Goal: Transaction & Acquisition: Purchase product/service

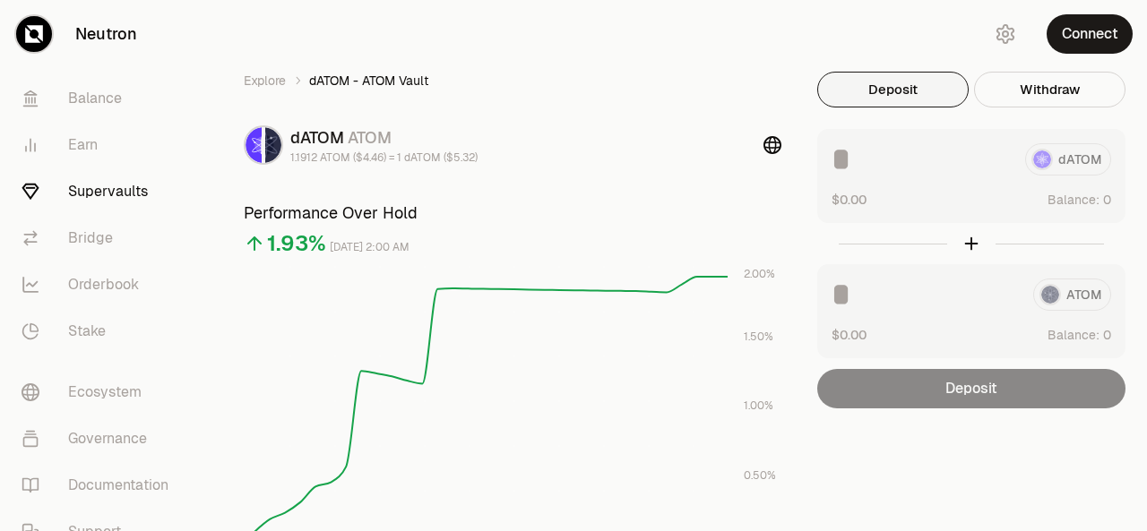
click at [102, 187] on link "Supervaults" at bounding box center [100, 191] width 186 height 47
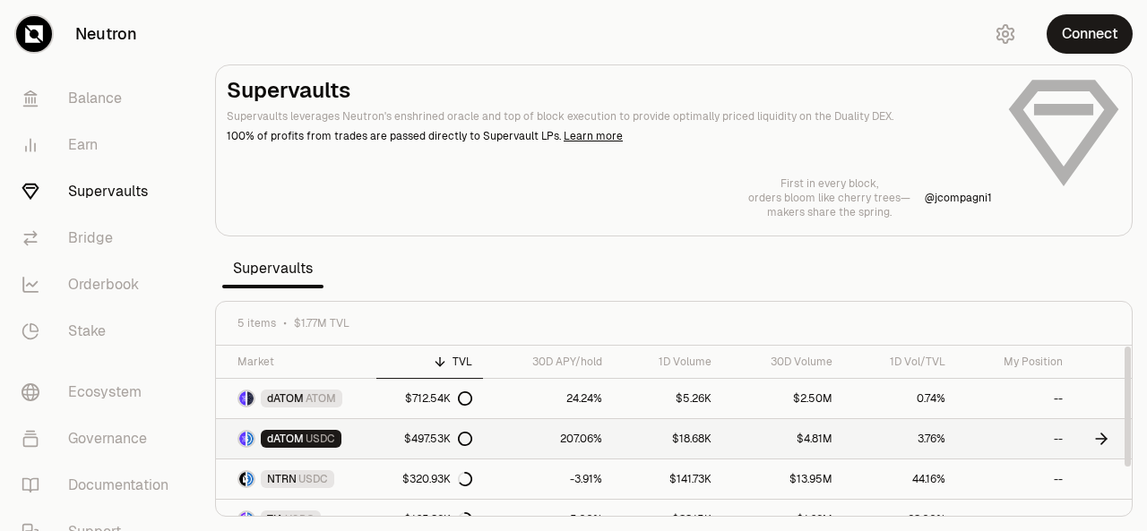
click at [279, 443] on span "dATOM" at bounding box center [285, 439] width 37 height 14
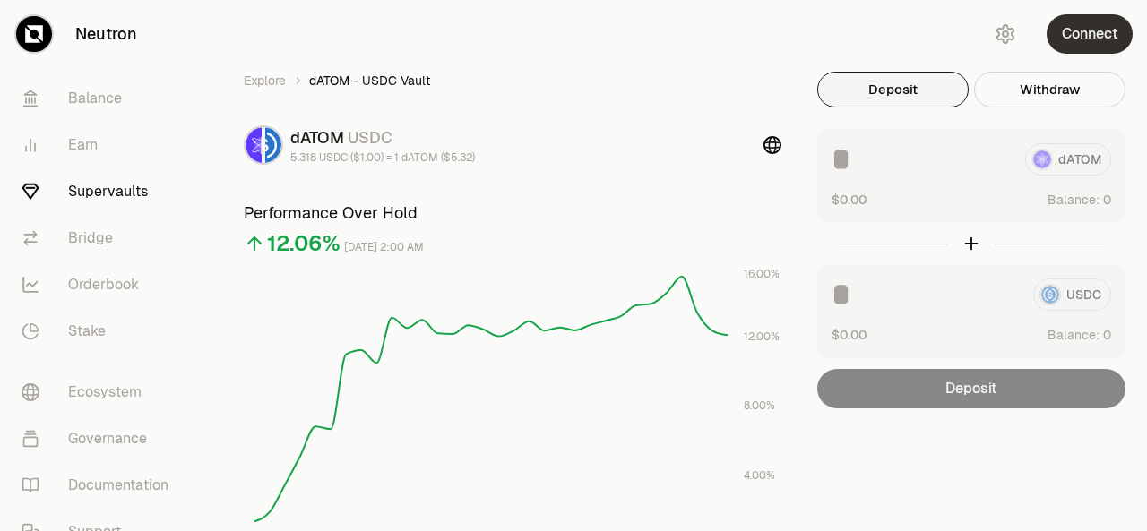
click at [1081, 34] on button "Connect" at bounding box center [1089, 33] width 86 height 39
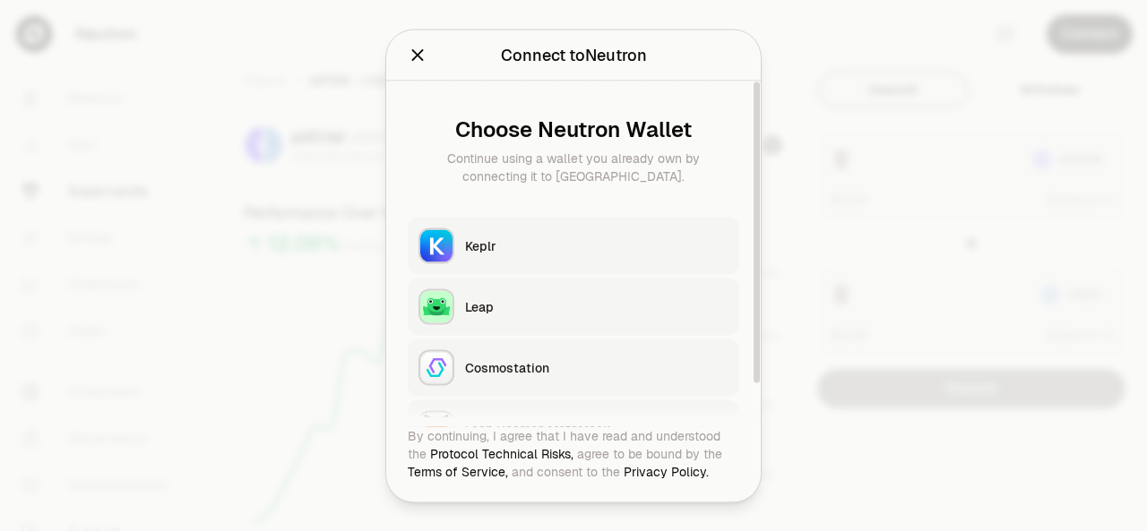
click at [593, 241] on div "Keplr" at bounding box center [596, 245] width 263 height 18
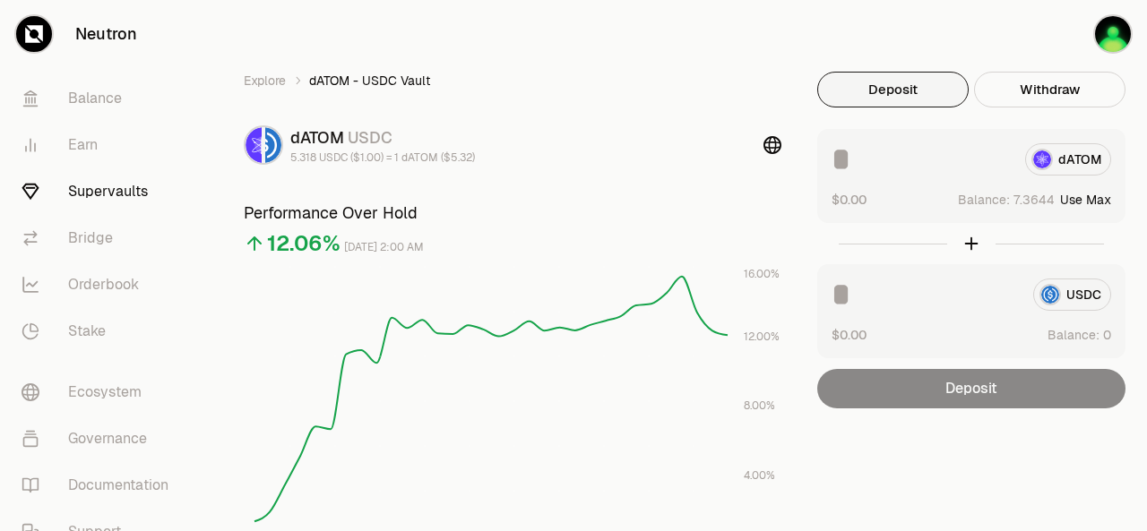
click at [1082, 196] on button "Use Max" at bounding box center [1085, 200] width 51 height 18
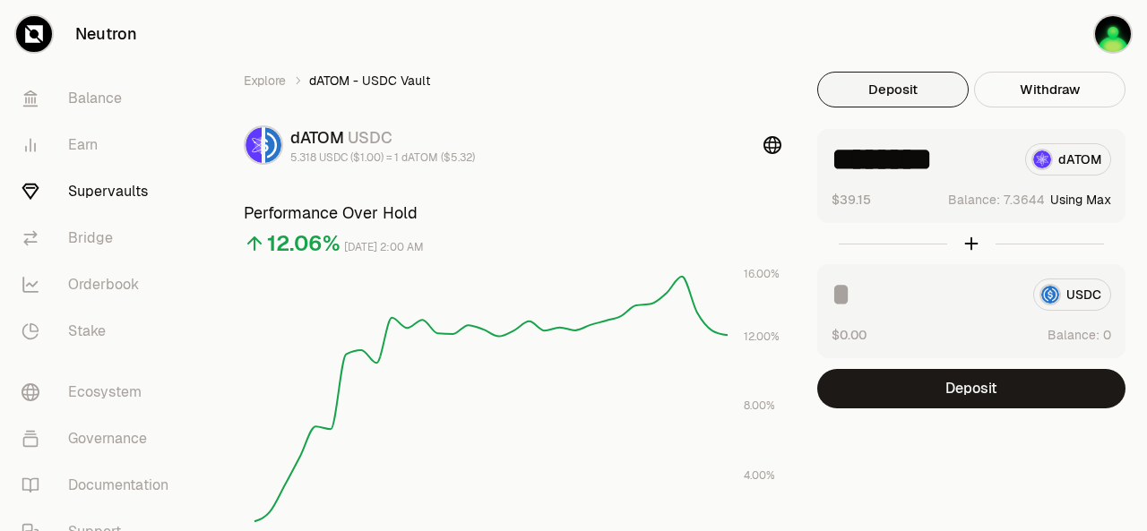
type input "********"
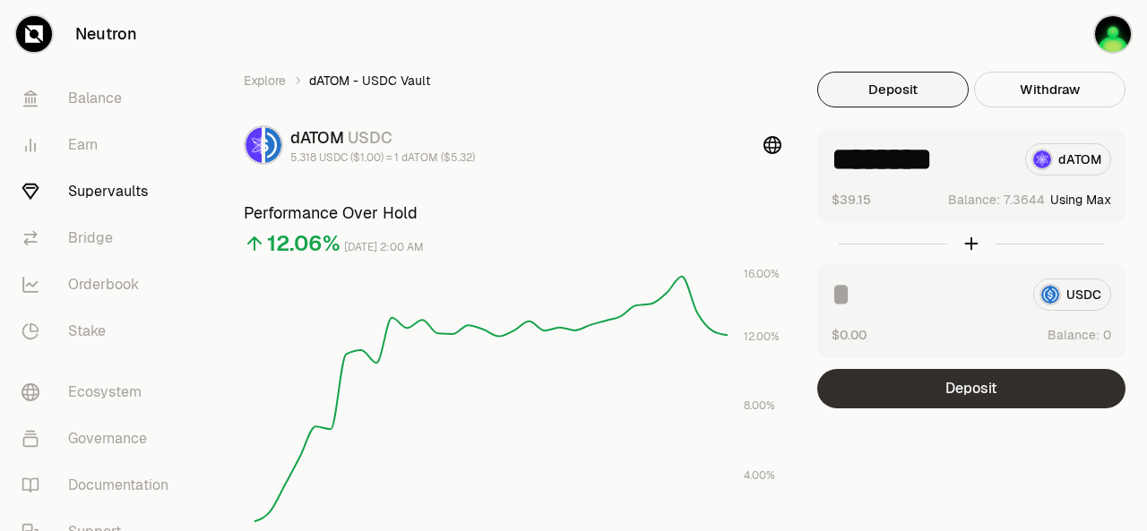
click at [924, 389] on button "Deposit" at bounding box center [971, 388] width 308 height 39
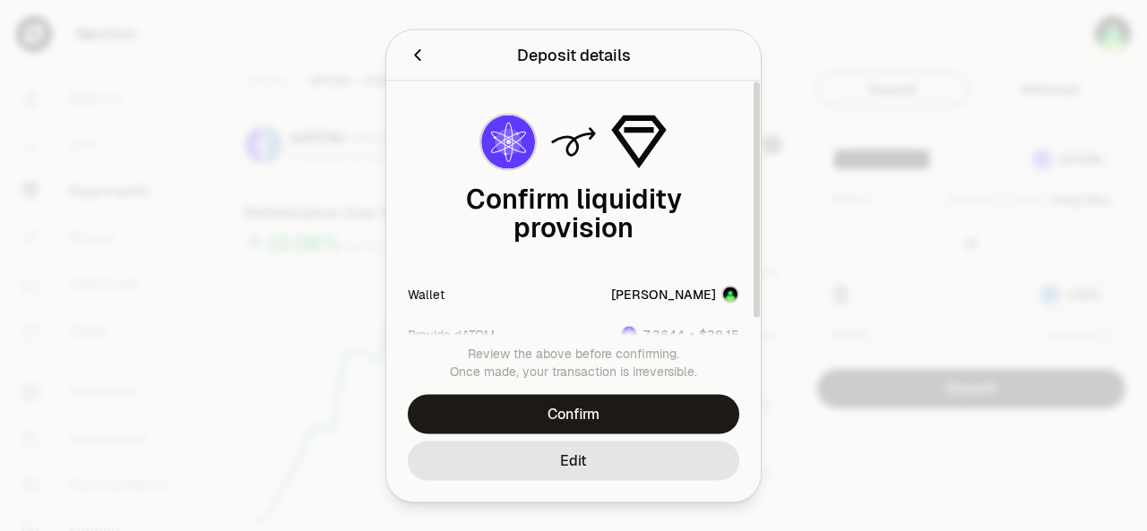
click at [639, 255] on div "Confirm liquidity provision" at bounding box center [573, 188] width 331 height 172
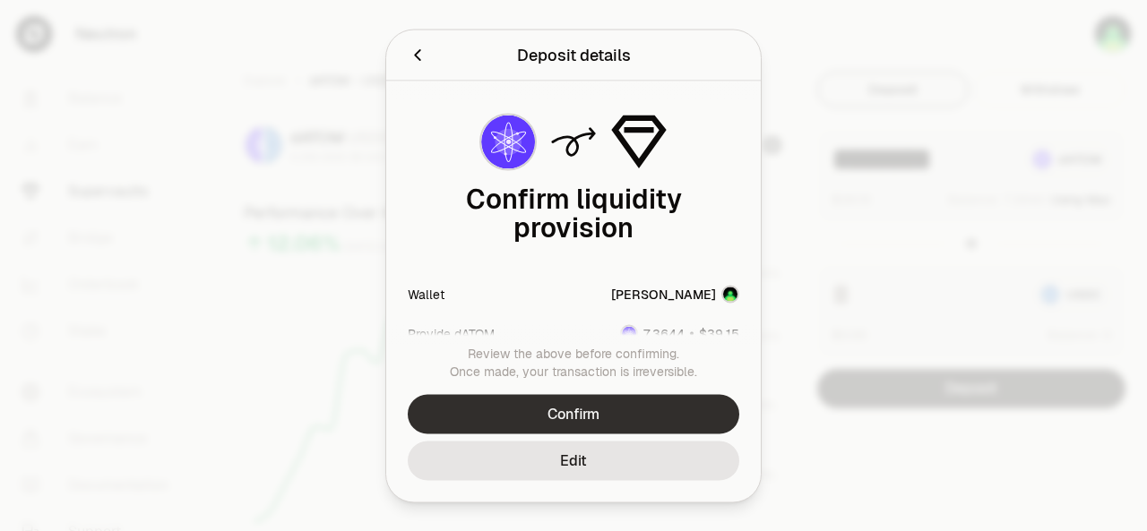
click at [544, 408] on button "Confirm" at bounding box center [573, 413] width 331 height 39
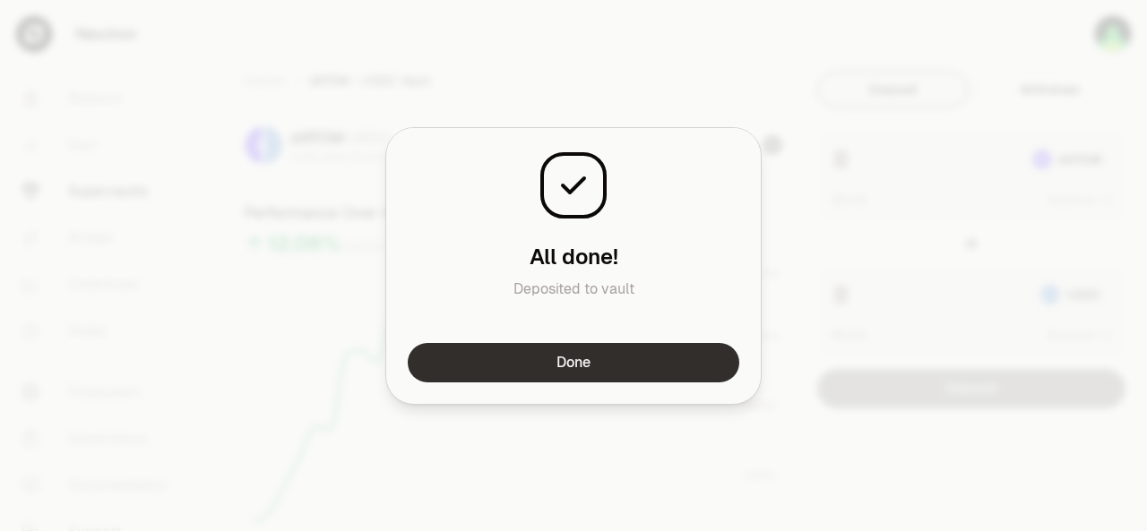
click at [631, 361] on button "Done" at bounding box center [573, 362] width 331 height 39
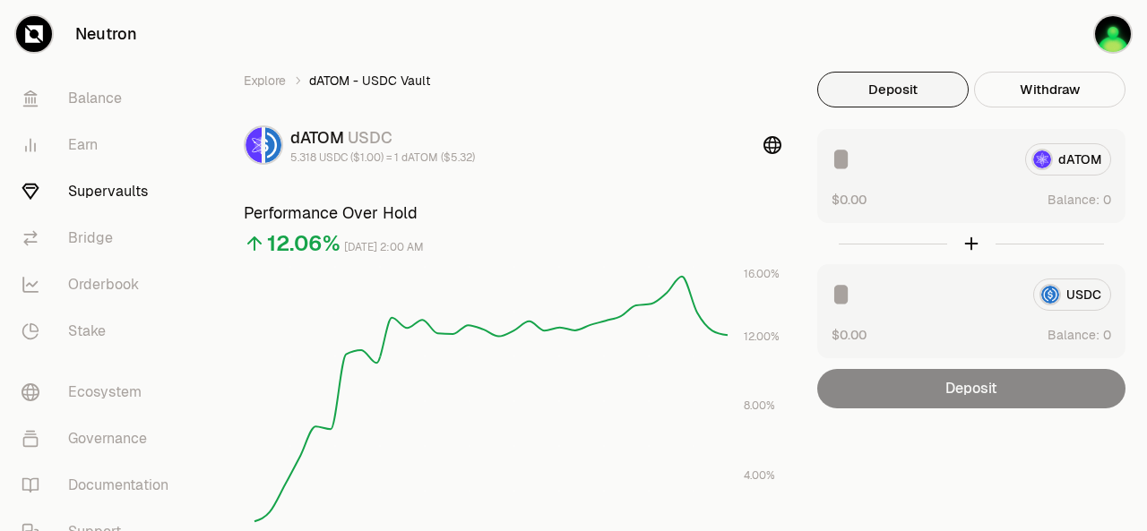
click at [121, 191] on link "Supervaults" at bounding box center [100, 191] width 186 height 47
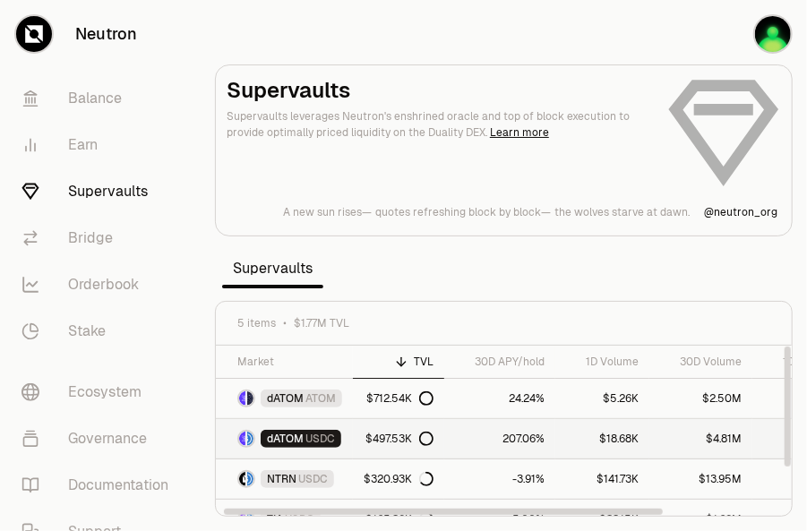
click at [379, 435] on div "$497.53K" at bounding box center [399, 439] width 68 height 14
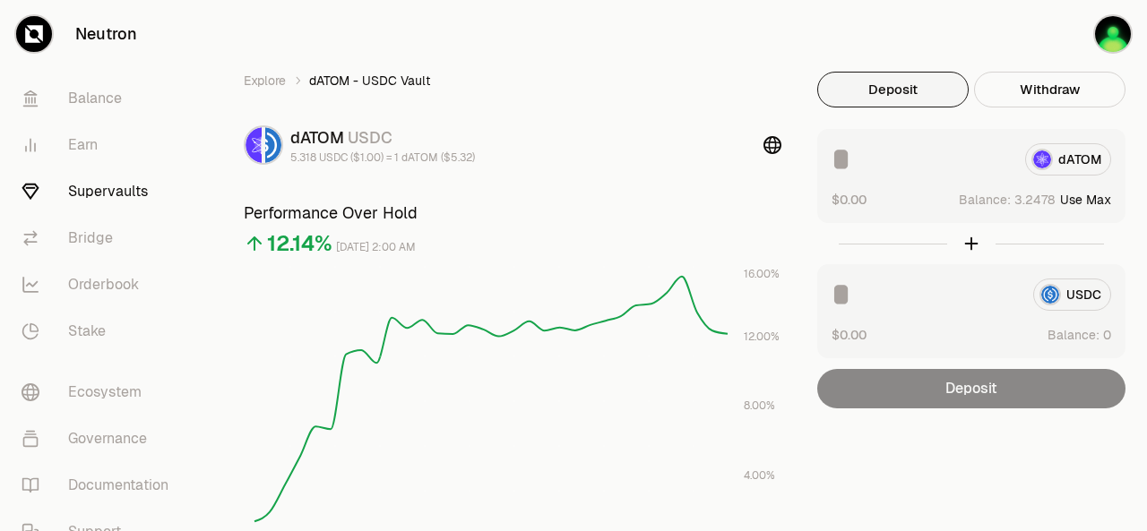
click at [1093, 193] on button "Use Max" at bounding box center [1085, 200] width 51 height 18
type input "********"
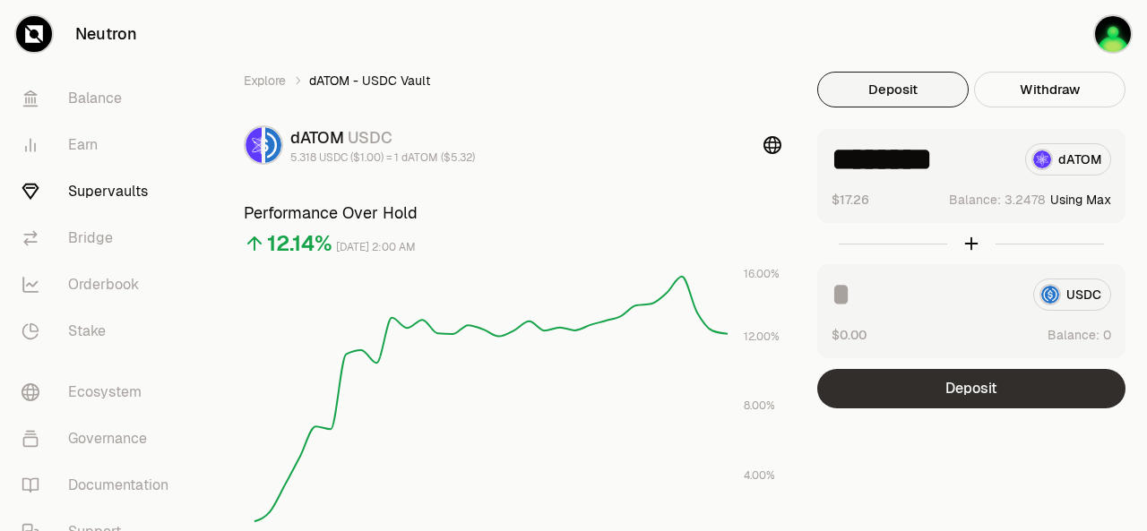
click at [943, 388] on button "Deposit" at bounding box center [971, 388] width 308 height 39
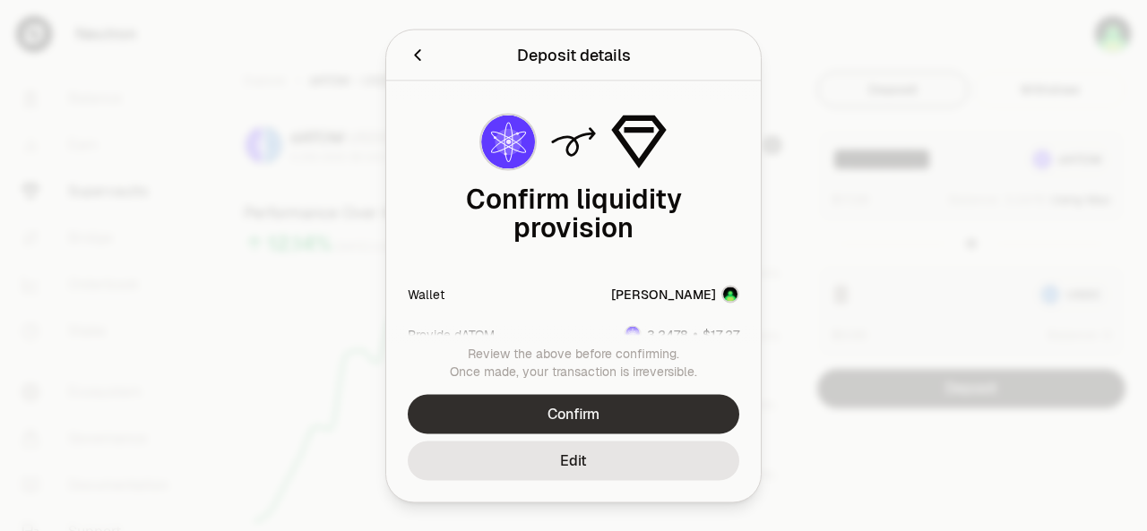
click at [593, 415] on button "Confirm" at bounding box center [573, 413] width 331 height 39
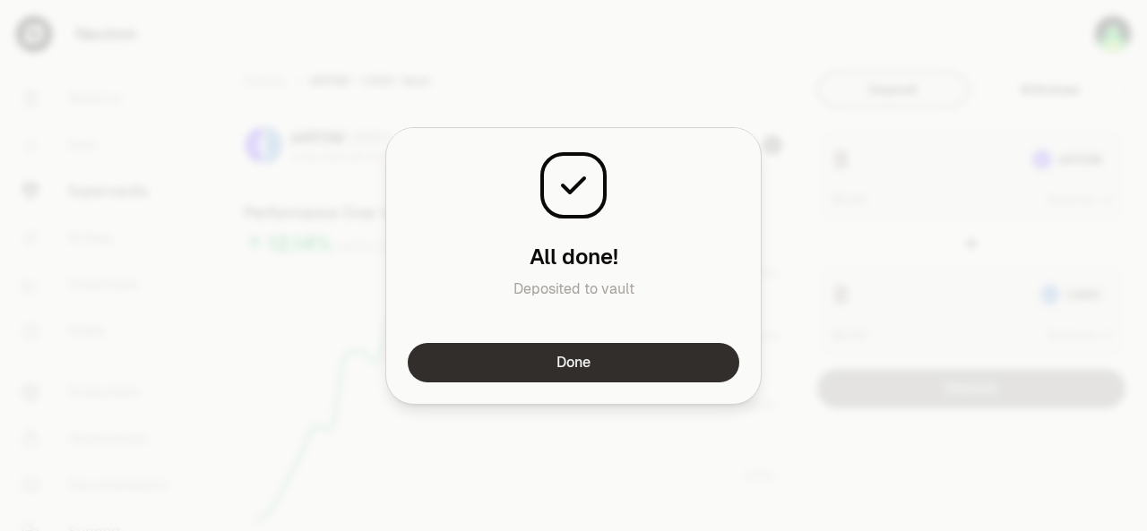
click at [685, 365] on button "Done" at bounding box center [573, 362] width 331 height 39
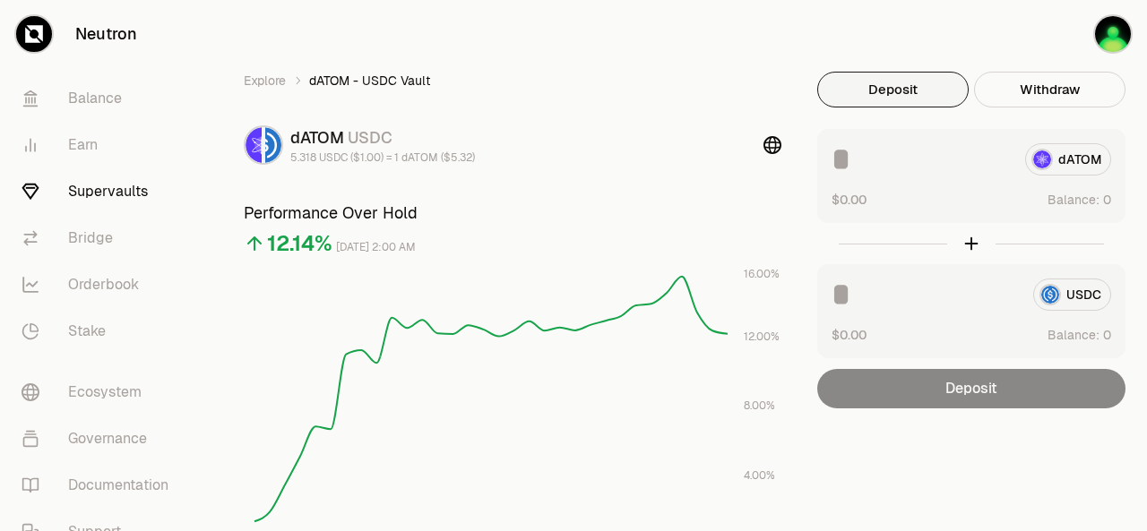
click at [100, 184] on link "Supervaults" at bounding box center [100, 191] width 186 height 47
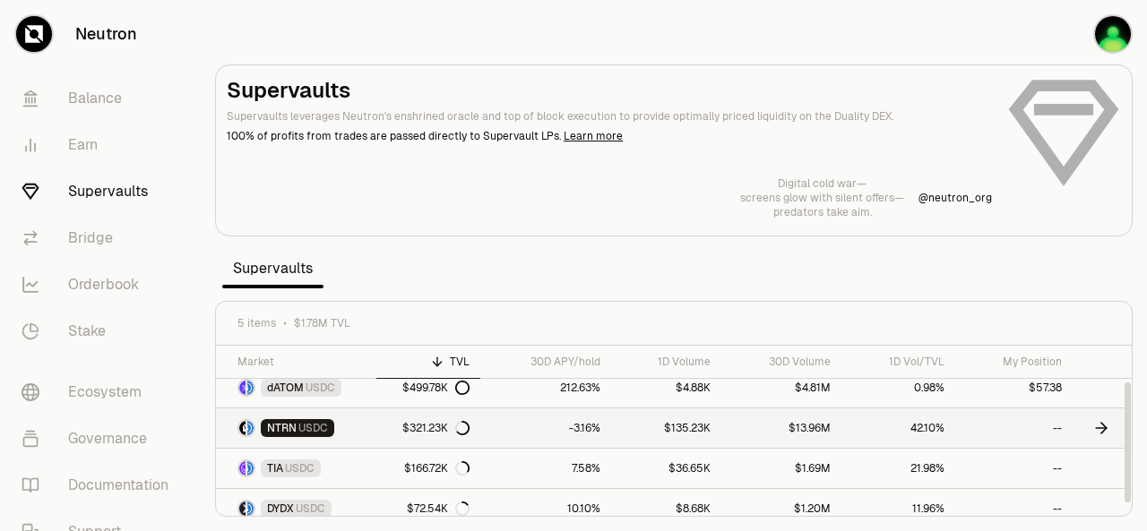
scroll to position [60, 0]
